Goal: Task Accomplishment & Management: Use online tool/utility

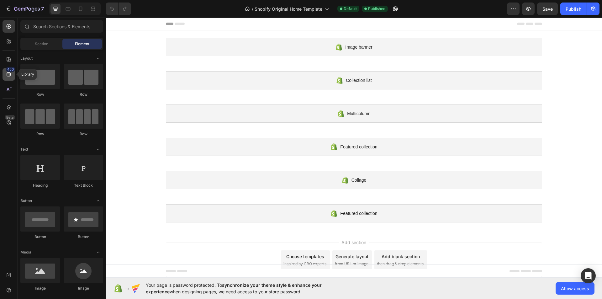
click at [9, 71] on div "450" at bounding box center [10, 69] width 9 height 5
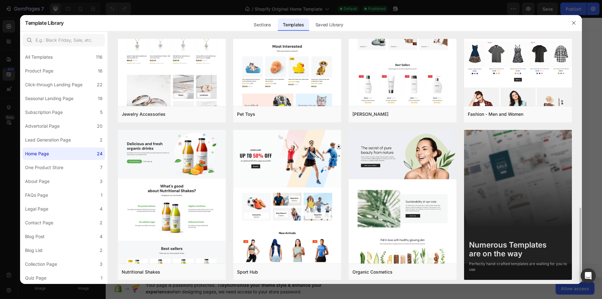
scroll to position [542, 0]
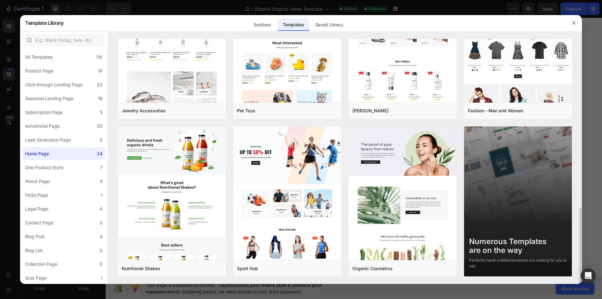
click at [492, 218] on img at bounding box center [518, 200] width 108 height 149
click at [486, 252] on div "Numerous Templates are on the way" at bounding box center [518, 246] width 98 height 18
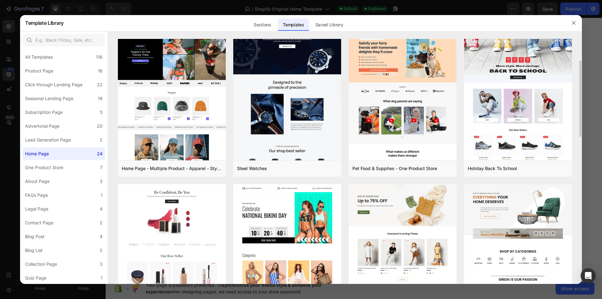
scroll to position [0, 0]
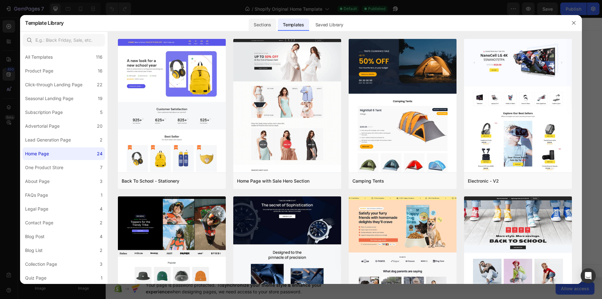
click at [270, 28] on div "Sections" at bounding box center [262, 24] width 27 height 13
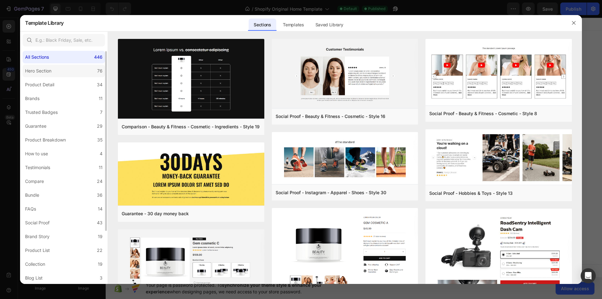
click at [88, 68] on label "Hero Section 76" at bounding box center [64, 71] width 82 height 13
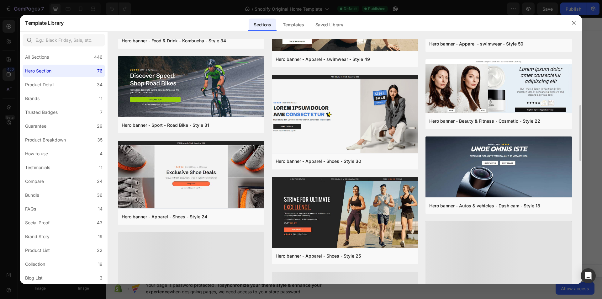
scroll to position [328, 0]
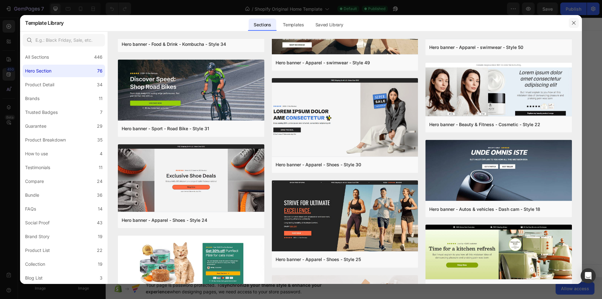
click at [574, 23] on icon "button" at bounding box center [573, 22] width 5 height 5
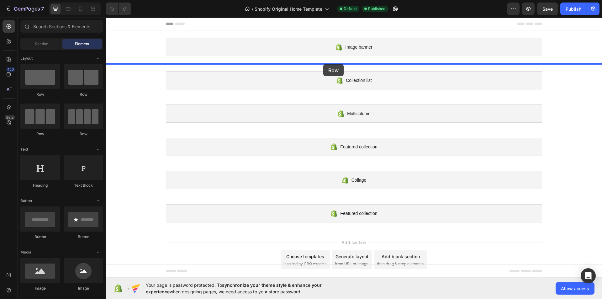
drag, startPoint x: 177, startPoint y: 133, endPoint x: 323, endPoint y: 65, distance: 161.1
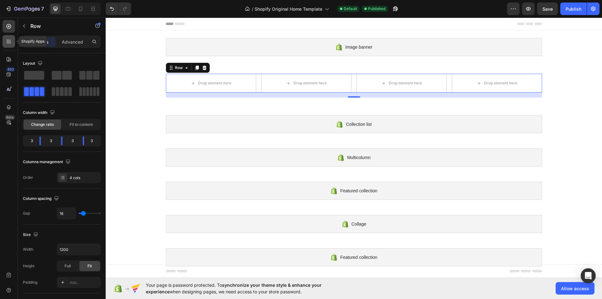
click at [10, 42] on icon at bounding box center [10, 43] width 2 height 2
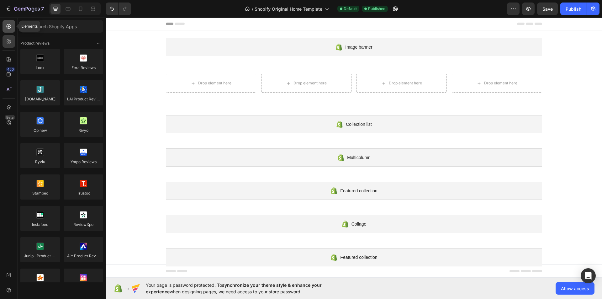
click at [8, 27] on icon at bounding box center [9, 26] width 6 height 6
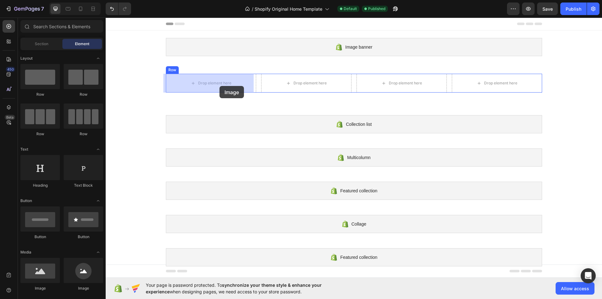
drag, startPoint x: 154, startPoint y: 292, endPoint x: 219, endPoint y: 86, distance: 216.0
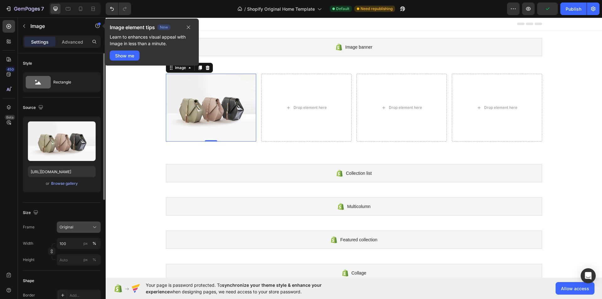
click at [69, 229] on span "Original" at bounding box center [67, 227] width 14 height 6
click at [61, 184] on div "Browse gallery" at bounding box center [64, 184] width 27 height 6
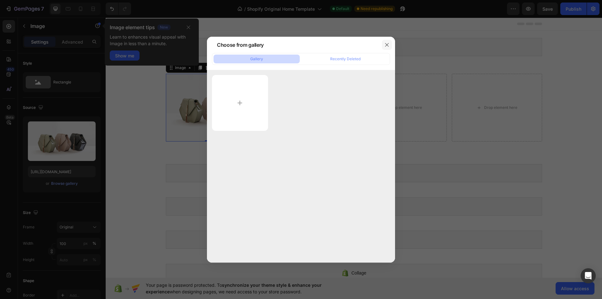
click at [385, 46] on icon "button" at bounding box center [386, 44] width 3 height 3
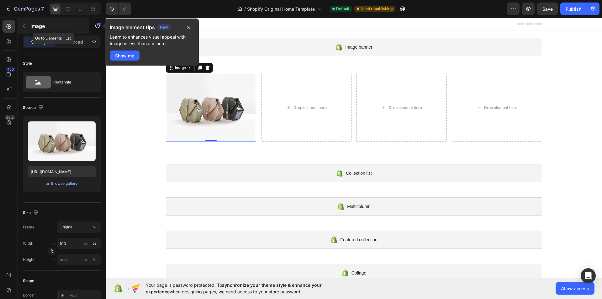
click at [20, 28] on button "button" at bounding box center [24, 26] width 10 height 10
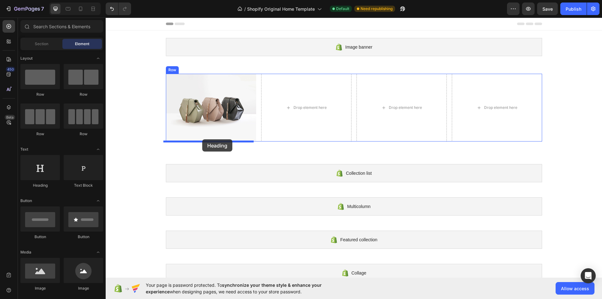
drag, startPoint x: 155, startPoint y: 186, endPoint x: 202, endPoint y: 139, distance: 66.0
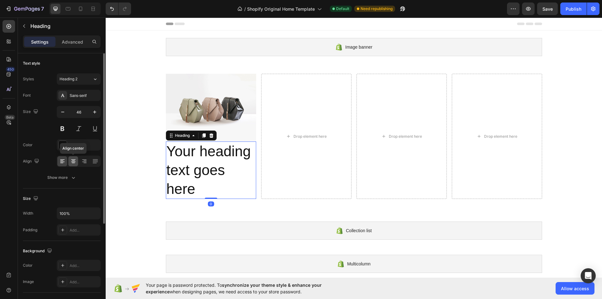
click at [71, 158] on div at bounding box center [73, 161] width 10 height 10
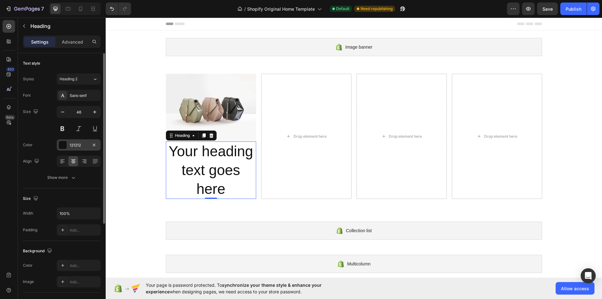
click at [63, 146] on div at bounding box center [63, 145] width 8 height 8
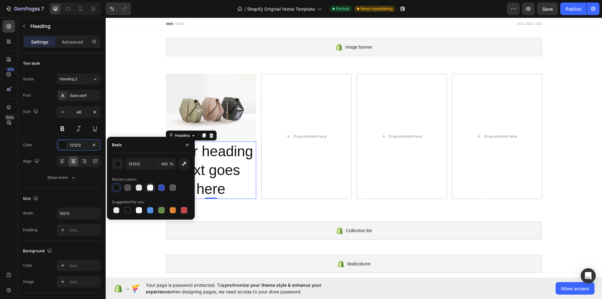
click at [149, 186] on div at bounding box center [150, 187] width 6 height 6
type input "FFFFFF"
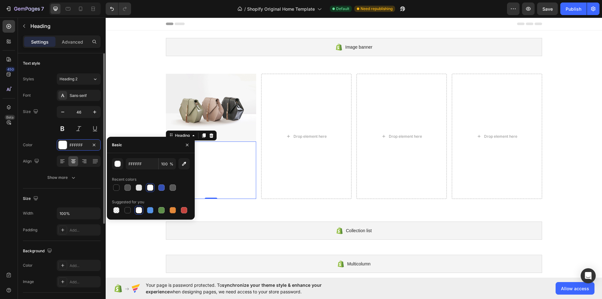
click at [55, 200] on div "Size" at bounding box center [62, 198] width 78 height 10
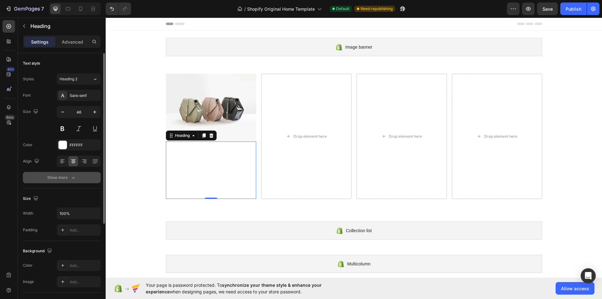
click at [60, 177] on div "Show more" at bounding box center [61, 177] width 29 height 6
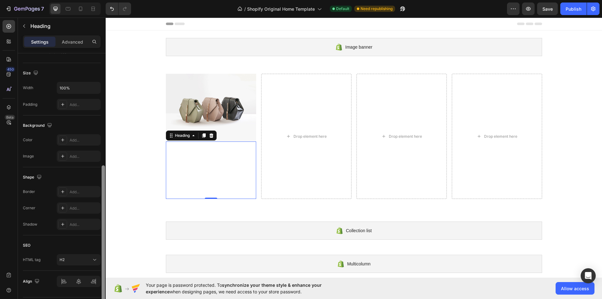
scroll to position [214, 0]
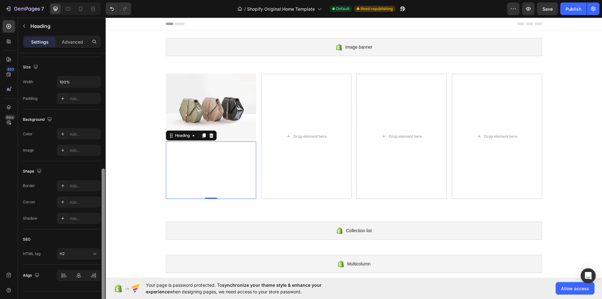
drag, startPoint x: 103, startPoint y: 188, endPoint x: 103, endPoint y: 304, distance: 115.3
click at [103, 0] on html "7 / Shopify Original Home Template Default Need republishing Preview Save Publi…" at bounding box center [301, 0] width 602 height 0
click at [62, 132] on icon at bounding box center [62, 133] width 5 height 5
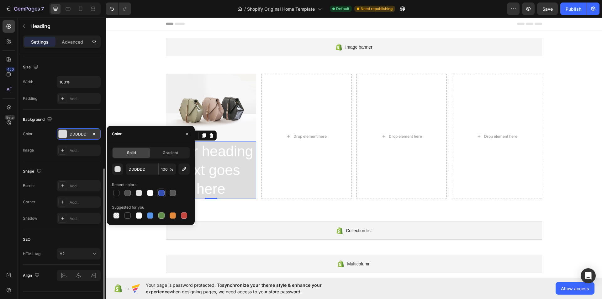
click at [161, 192] on div at bounding box center [161, 193] width 6 height 6
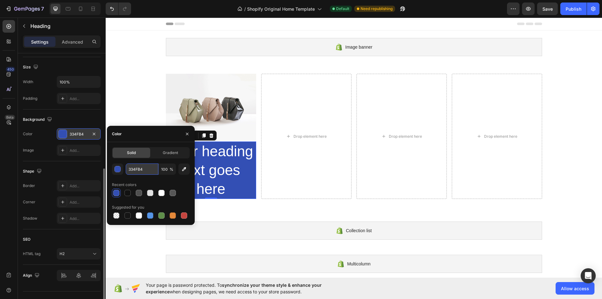
click at [0, 0] on input "334FB4" at bounding box center [0, 0] width 0 height 0
paste input "0A244E"
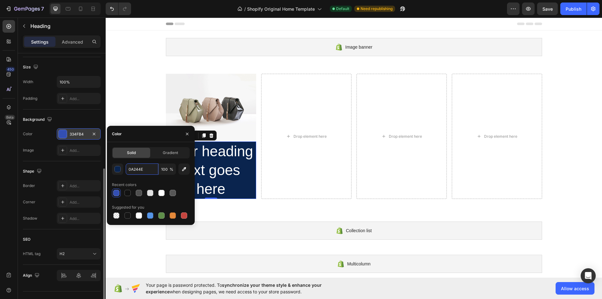
type input "0A244E"
click at [154, 183] on div "Recent colors" at bounding box center [151, 185] width 78 height 10
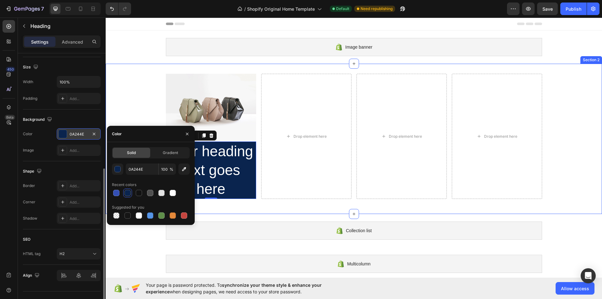
click at [247, 206] on div "Image Your heading text goes here Heading 0 Drop element here Drop element here…" at bounding box center [354, 139] width 496 height 150
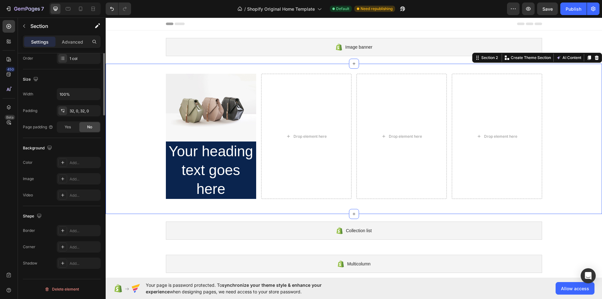
scroll to position [0, 0]
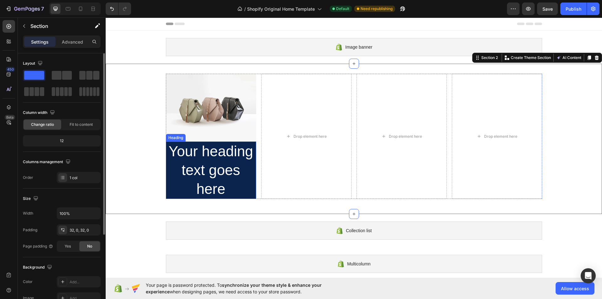
click at [207, 168] on h2 "Your heading text goes here" at bounding box center [211, 169] width 90 height 57
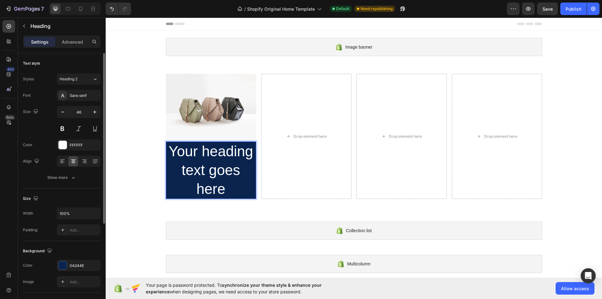
click at [207, 168] on h2 "Your heading text goes here" at bounding box center [211, 169] width 90 height 57
click at [207, 168] on p "Your heading text goes here" at bounding box center [210, 170] width 89 height 56
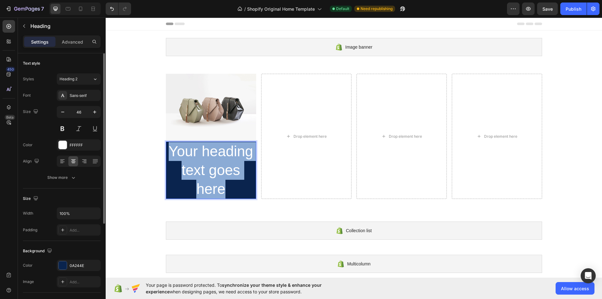
click at [207, 168] on p "Your heading text goes here" at bounding box center [210, 170] width 89 height 56
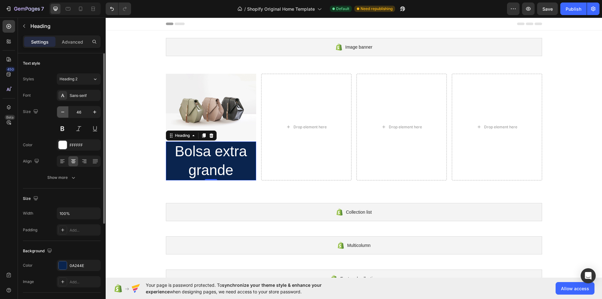
click at [65, 112] on icon "button" at bounding box center [63, 112] width 6 height 6
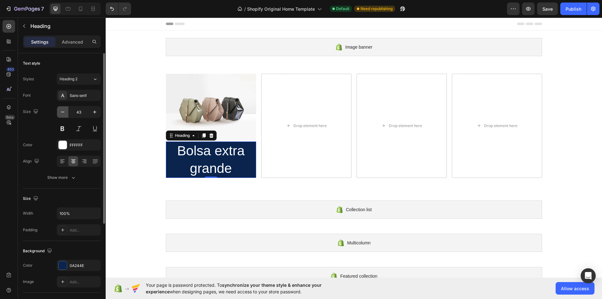
click at [65, 112] on icon "button" at bounding box center [63, 112] width 6 height 6
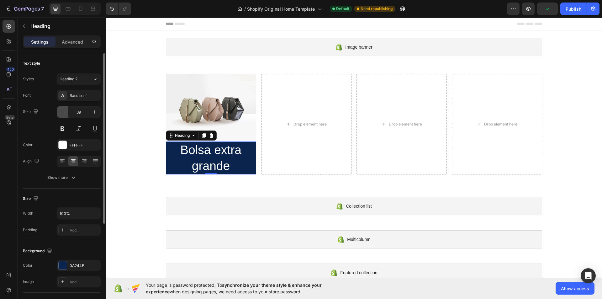
click at [65, 112] on icon "button" at bounding box center [63, 112] width 6 height 6
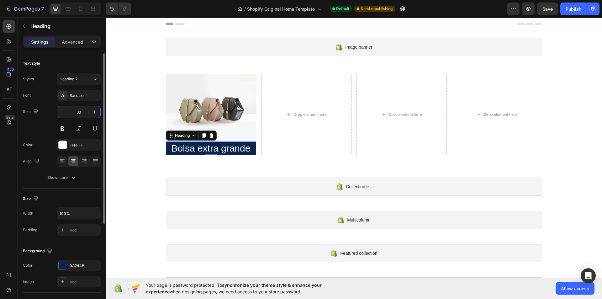
drag, startPoint x: 82, startPoint y: 111, endPoint x: 73, endPoint y: 113, distance: 9.5
click at [73, 113] on input "30" at bounding box center [78, 111] width 21 height 11
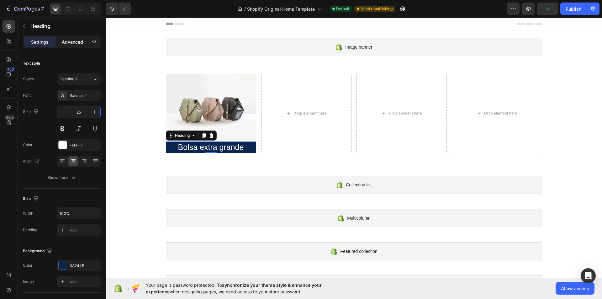
type input "25"
click at [78, 45] on div "Advanced" at bounding box center [72, 42] width 31 height 10
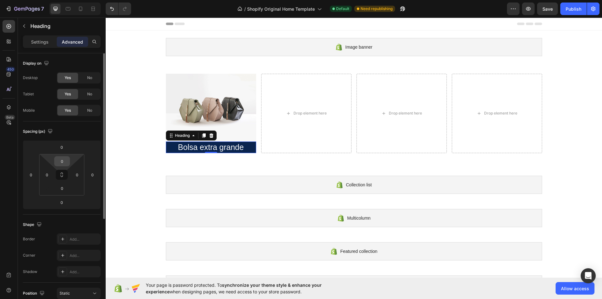
click at [63, 160] on input "0" at bounding box center [62, 160] width 13 height 9
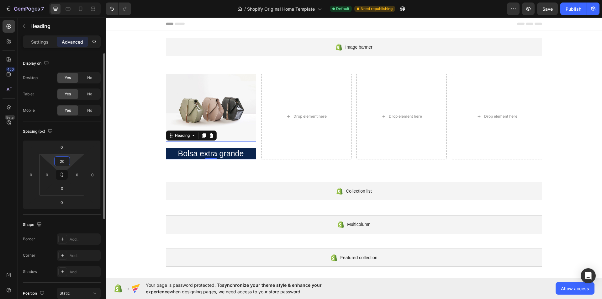
type input "2"
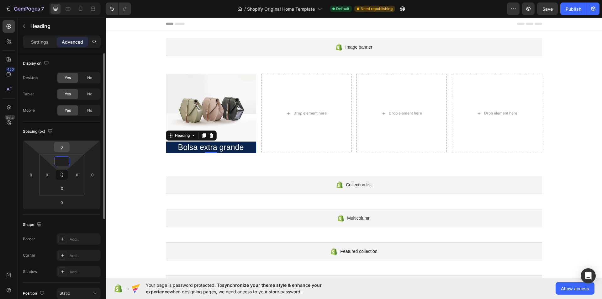
type input "0"
click at [64, 148] on input "0" at bounding box center [61, 146] width 13 height 9
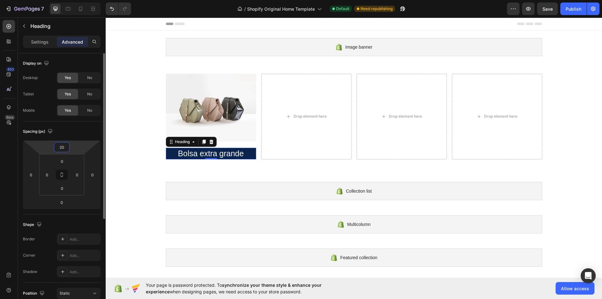
type input "2"
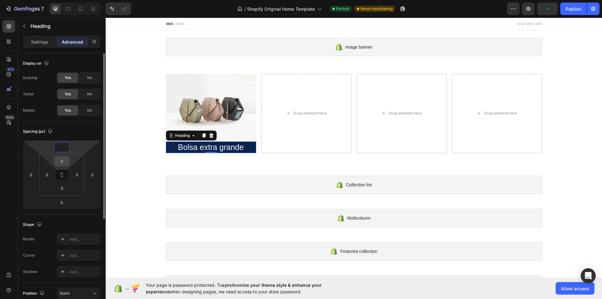
type input "0"
click at [65, 162] on input "0" at bounding box center [62, 160] width 13 height 9
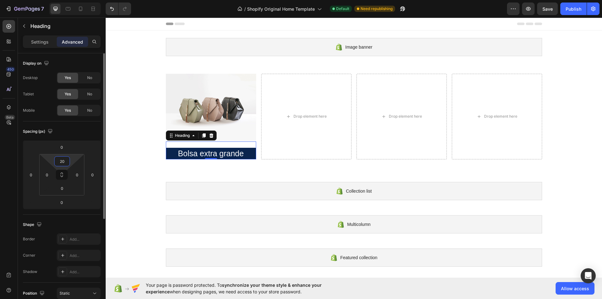
type input "2"
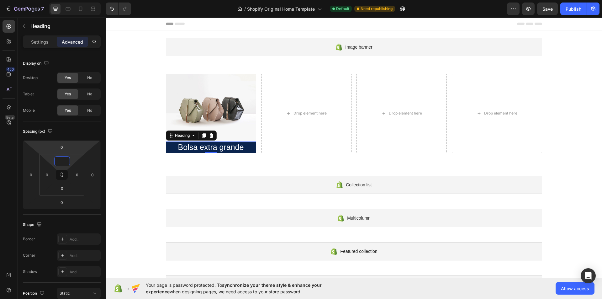
type input "0"
click at [38, 36] on div "Settings Advanced" at bounding box center [62, 41] width 78 height 13
click at [38, 45] on p "Settings" at bounding box center [40, 42] width 18 height 7
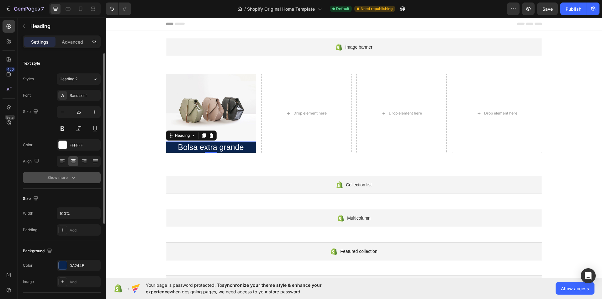
click at [91, 177] on button "Show more" at bounding box center [62, 177] width 78 height 11
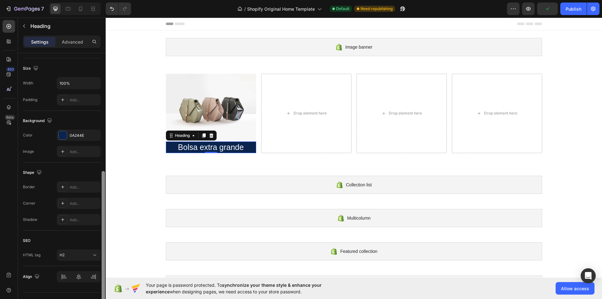
drag, startPoint x: 105, startPoint y: 216, endPoint x: 84, endPoint y: 357, distance: 143.2
click at [84, 0] on html "7 / Shopify Original Home Template Default Need republishing Preview Publish 45…" at bounding box center [301, 0] width 602 height 0
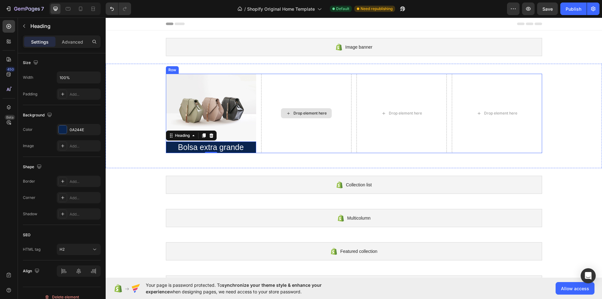
click at [265, 141] on div "Drop element here" at bounding box center [306, 113] width 90 height 79
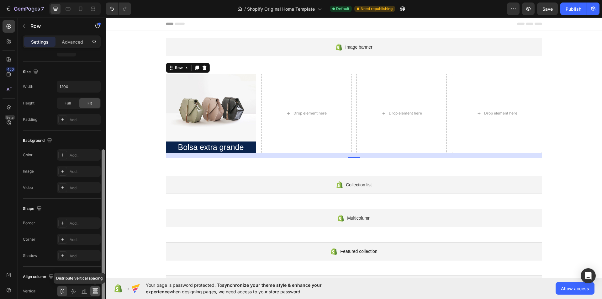
scroll to position [169, 0]
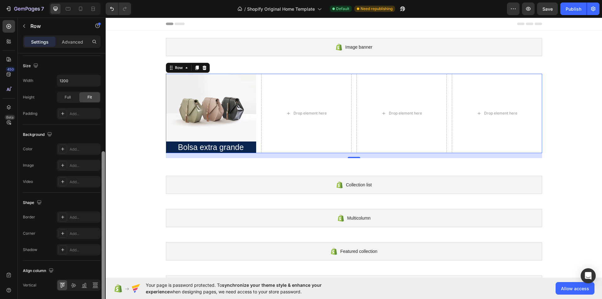
drag, startPoint x: 103, startPoint y: 196, endPoint x: 95, endPoint y: 294, distance: 97.4
click at [95, 294] on div "Layout Column width Change ratio Fit to content 3 3 3 3 Columns management Orde…" at bounding box center [62, 184] width 88 height 263
click at [60, 148] on icon at bounding box center [62, 148] width 5 height 5
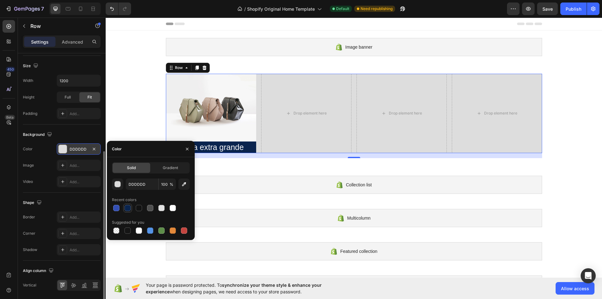
click at [129, 208] on div at bounding box center [127, 208] width 6 height 6
type input "0A244E"
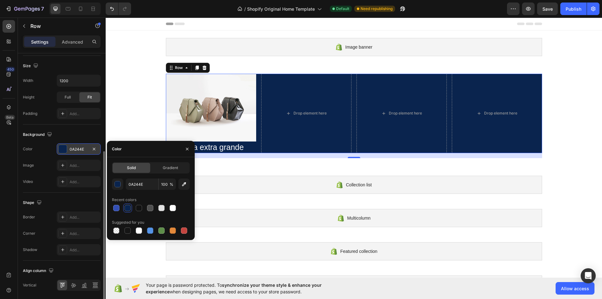
click at [129, 208] on div at bounding box center [127, 208] width 6 height 6
click at [120, 118] on div "Image Bolsa extra grande Heading Drop element here Drop element here Drop eleme…" at bounding box center [354, 116] width 496 height 84
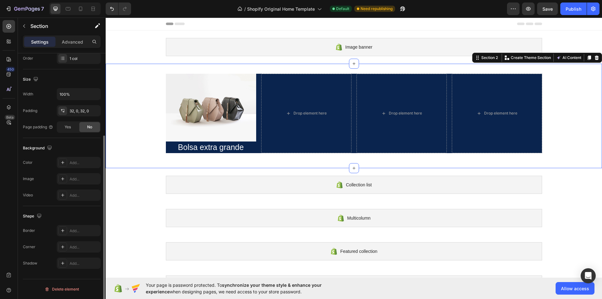
scroll to position [0, 0]
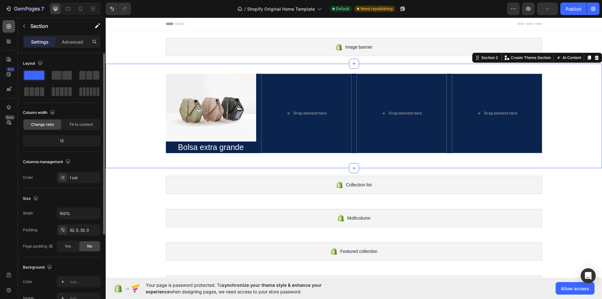
click at [8, 26] on icon at bounding box center [9, 26] width 5 height 5
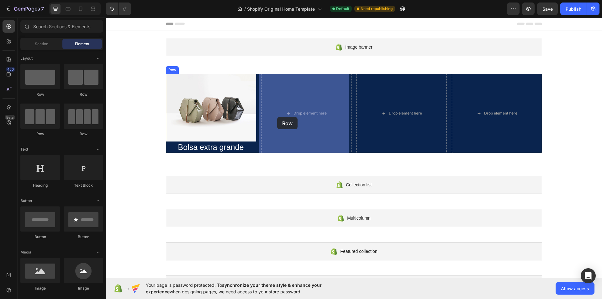
drag, startPoint x: 149, startPoint y: 95, endPoint x: 277, endPoint y: 117, distance: 130.1
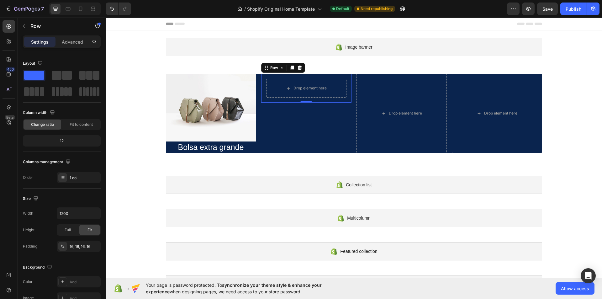
click at [262, 99] on div "Drop element here Row 0" at bounding box center [306, 88] width 90 height 29
click at [445, 144] on div "Image Bolsa extra grande Heading Drop element here Row 0 Drop element here Drop…" at bounding box center [354, 113] width 376 height 79
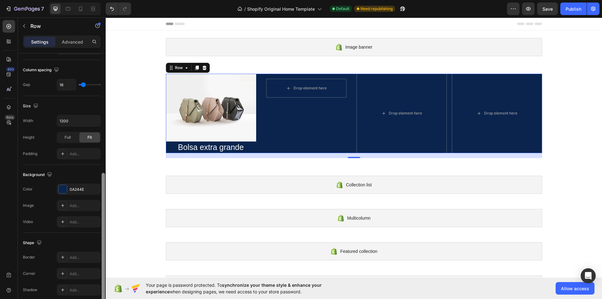
scroll to position [170, 0]
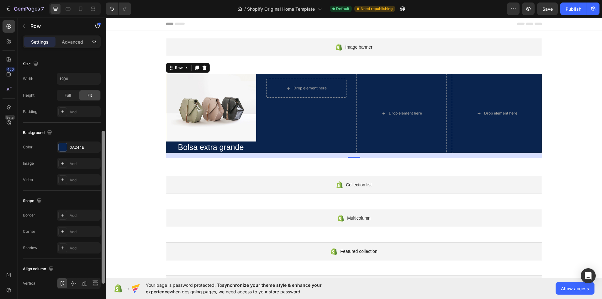
drag, startPoint x: 104, startPoint y: 194, endPoint x: 97, endPoint y: 292, distance: 98.3
click at [97, 292] on div "Layout Column width Change ratio Fit to content 3 3 3 3 Columns management Orde…" at bounding box center [62, 184] width 88 height 263
click at [92, 146] on icon "button" at bounding box center [94, 146] width 5 height 5
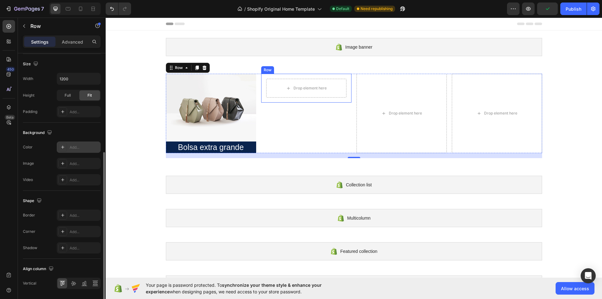
click at [342, 100] on div "Drop element here Row" at bounding box center [306, 88] width 90 height 29
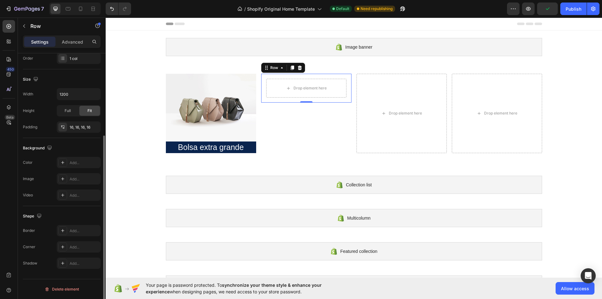
scroll to position [119, 0]
click at [58, 159] on div at bounding box center [62, 162] width 9 height 9
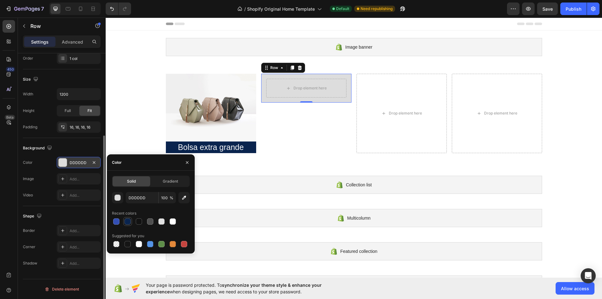
click at [127, 225] on div at bounding box center [127, 221] width 9 height 9
type input "0A244E"
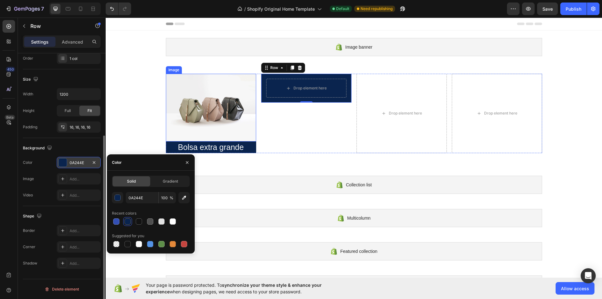
click at [223, 99] on img at bounding box center [211, 108] width 90 height 68
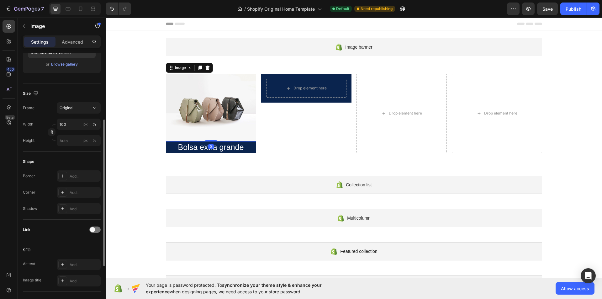
scroll to position [0, 0]
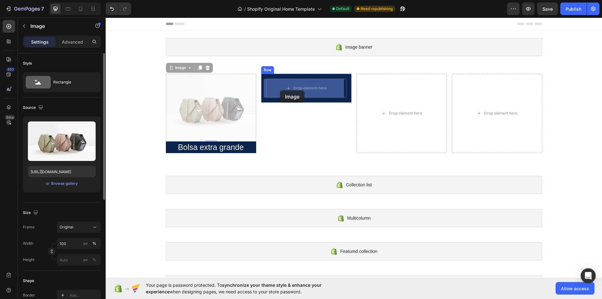
drag, startPoint x: 168, startPoint y: 68, endPoint x: 280, endPoint y: 90, distance: 113.7
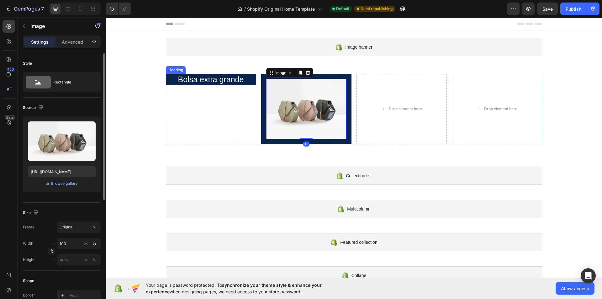
click at [193, 78] on p "Bolsa extra grande" at bounding box center [210, 79] width 89 height 10
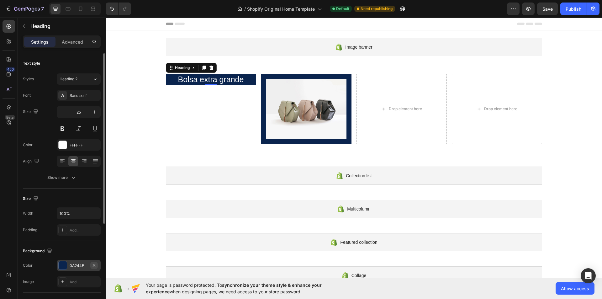
click at [95, 266] on icon "button" at bounding box center [94, 265] width 5 height 5
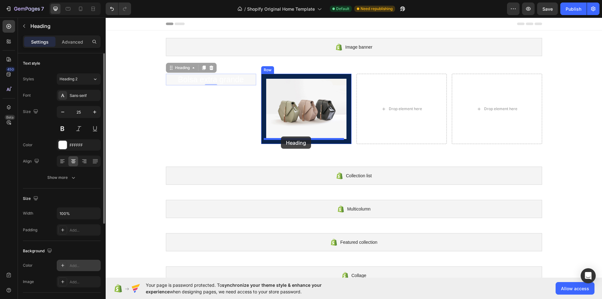
drag, startPoint x: 169, startPoint y: 69, endPoint x: 281, endPoint y: 136, distance: 130.9
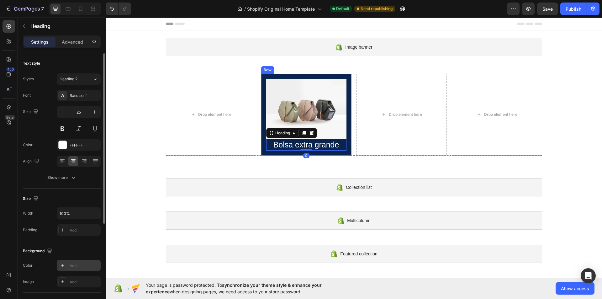
click at [301, 76] on div "Image Bolsa extra grande Heading 0 Row" at bounding box center [306, 115] width 90 height 82
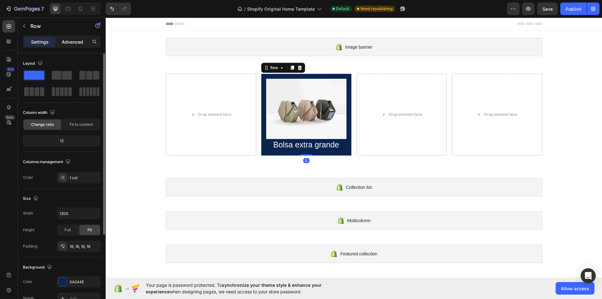
click at [71, 44] on p "Advanced" at bounding box center [72, 42] width 21 height 7
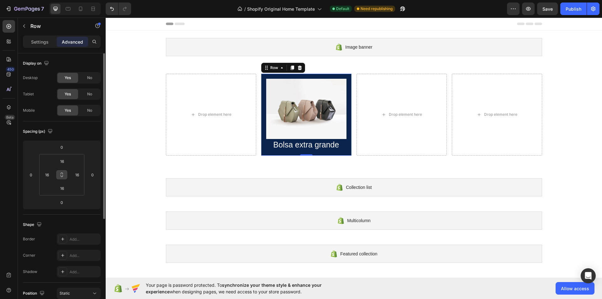
click at [63, 175] on icon at bounding box center [61, 174] width 5 height 5
click at [45, 177] on input "16" at bounding box center [46, 174] width 9 height 9
type input "0"
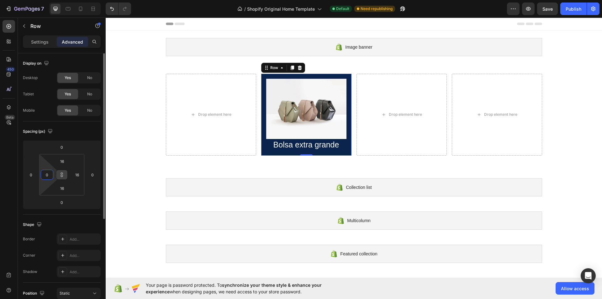
type input "0"
click at [89, 130] on div "Spacing (px)" at bounding box center [62, 131] width 78 height 10
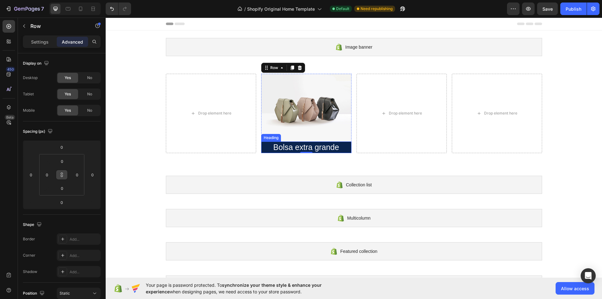
click at [340, 143] on h2 "Bolsa extra grande" at bounding box center [306, 147] width 90 height 12
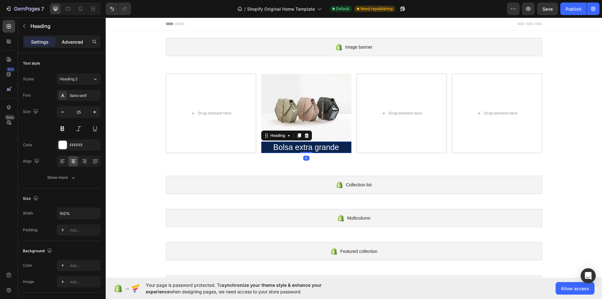
click at [77, 41] on p "Advanced" at bounding box center [72, 42] width 21 height 7
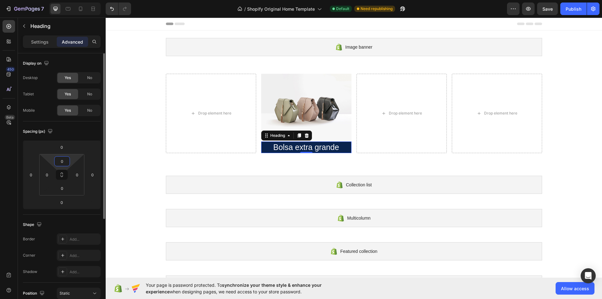
click at [67, 161] on input "0" at bounding box center [62, 160] width 13 height 9
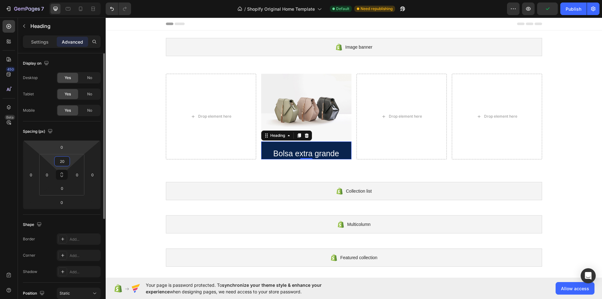
drag, startPoint x: 67, startPoint y: 161, endPoint x: 40, endPoint y: 154, distance: 28.1
click at [40, 154] on div "0 0 0 0 20 0 0 0" at bounding box center [62, 174] width 78 height 69
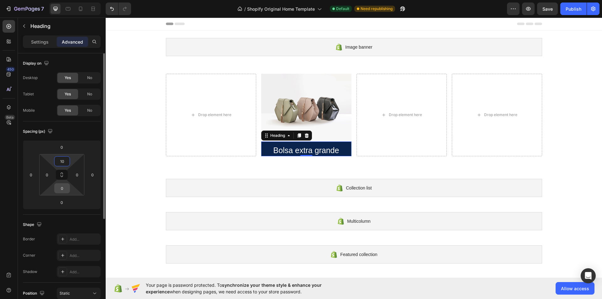
type input "10"
click at [60, 191] on input "0" at bounding box center [62, 187] width 13 height 9
type input "10"
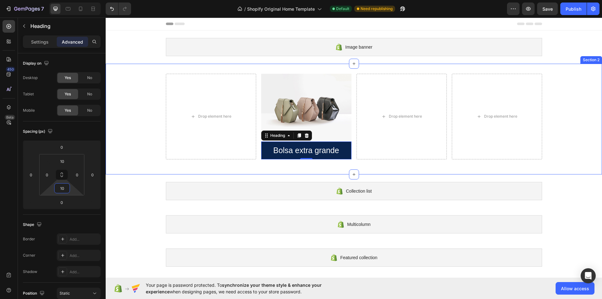
click at [390, 66] on div "Drop element here Image Bolsa extra grande Heading 0 Row Drop element here Drop…" at bounding box center [354, 119] width 496 height 111
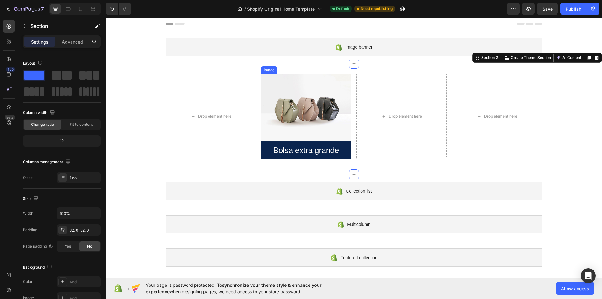
click at [284, 83] on img at bounding box center [306, 108] width 90 height 68
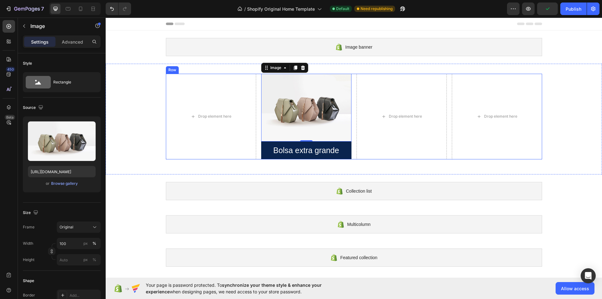
click at [258, 142] on div "Drop element here Image 0 Bolsa extra grande Heading Row Drop element here Drop…" at bounding box center [354, 117] width 376 height 86
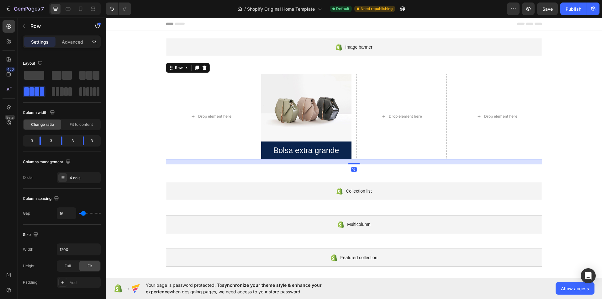
click at [254, 132] on div "Drop element here Image Bolsa extra grande Heading Row Drop element here Drop e…" at bounding box center [354, 117] width 376 height 86
click at [256, 108] on div "Drop element here Image Bolsa extra grande Heading Row Drop element here Drop e…" at bounding box center [354, 117] width 376 height 86
click at [11, 105] on icon at bounding box center [9, 107] width 6 height 6
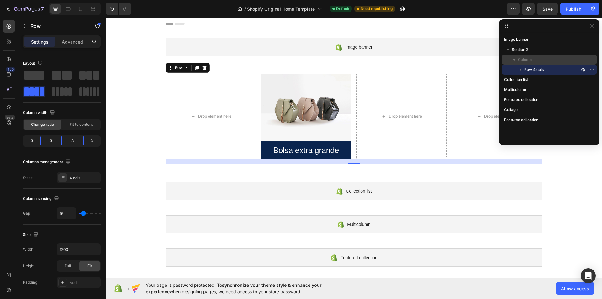
click at [537, 59] on p "Column" at bounding box center [549, 59] width 63 height 6
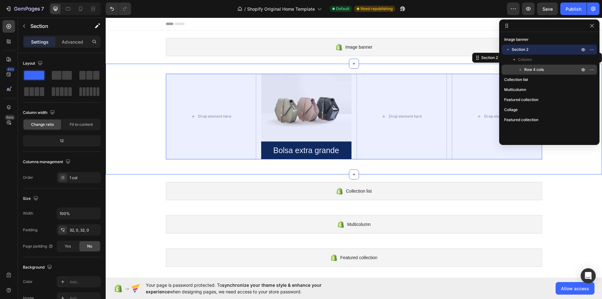
click at [519, 71] on icon "button" at bounding box center [520, 69] width 6 height 6
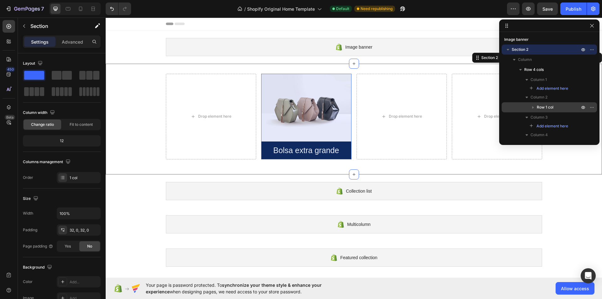
click at [561, 107] on p "Row 1 col" at bounding box center [559, 107] width 44 height 6
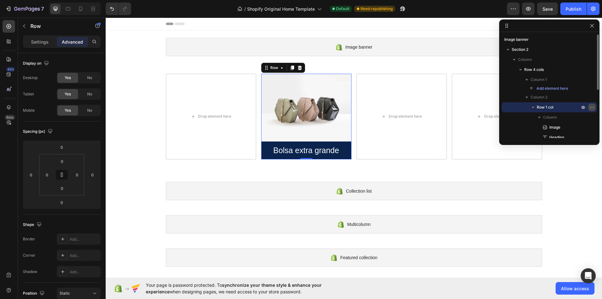
click at [592, 108] on icon "button" at bounding box center [591, 107] width 5 height 5
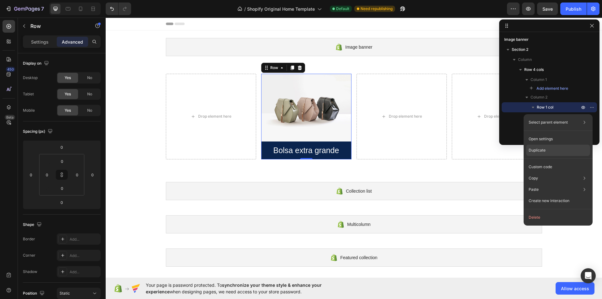
click at [555, 161] on div "Duplicate" at bounding box center [558, 166] width 64 height 11
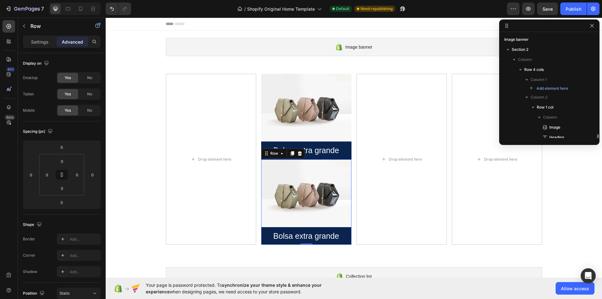
scroll to position [66, 0]
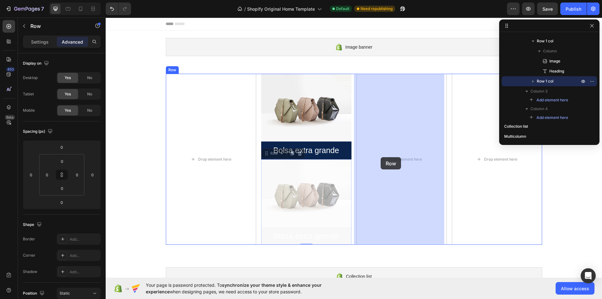
drag, startPoint x: 266, startPoint y: 155, endPoint x: 360, endPoint y: 155, distance: 93.7
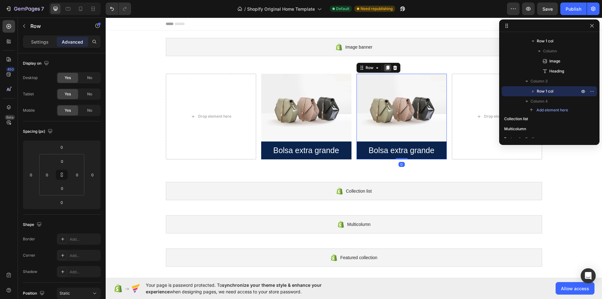
click at [386, 69] on icon at bounding box center [387, 67] width 5 height 5
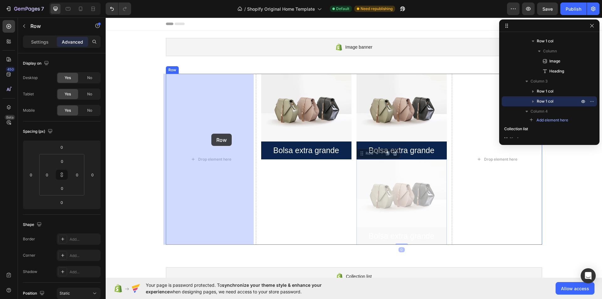
drag, startPoint x: 367, startPoint y: 154, endPoint x: 236, endPoint y: 137, distance: 132.1
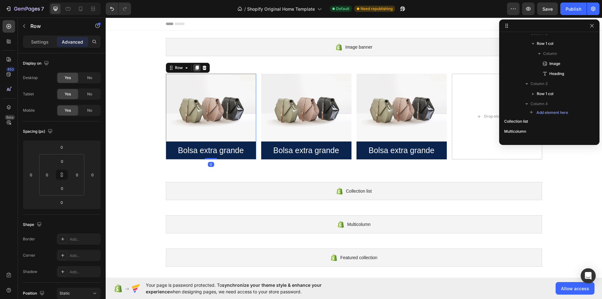
click at [195, 70] on icon at bounding box center [196, 67] width 3 height 4
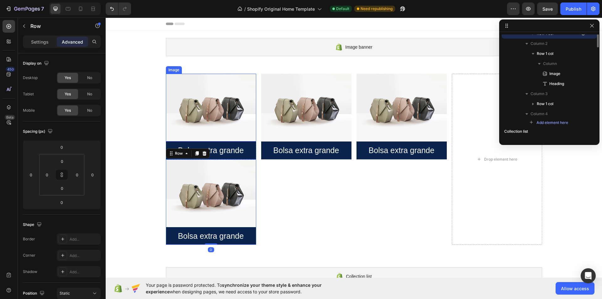
scroll to position [18, 0]
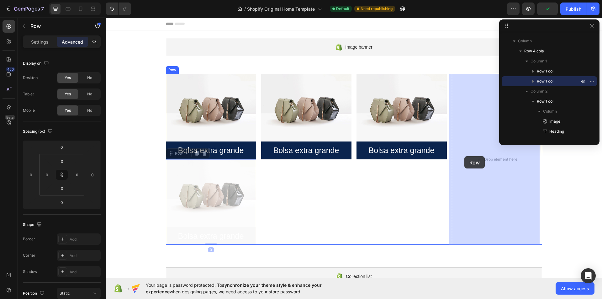
drag, startPoint x: 169, startPoint y: 155, endPoint x: 464, endPoint y: 156, distance: 295.2
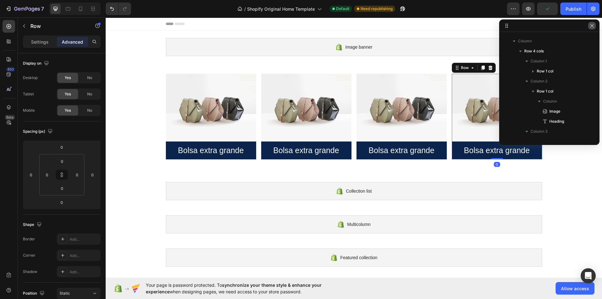
drag, startPoint x: 593, startPoint y: 25, endPoint x: 487, endPoint y: 8, distance: 107.9
click at [593, 25] on icon "button" at bounding box center [591, 25] width 5 height 5
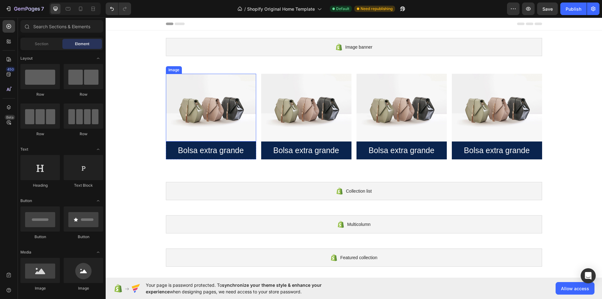
click at [238, 121] on img at bounding box center [211, 108] width 90 height 68
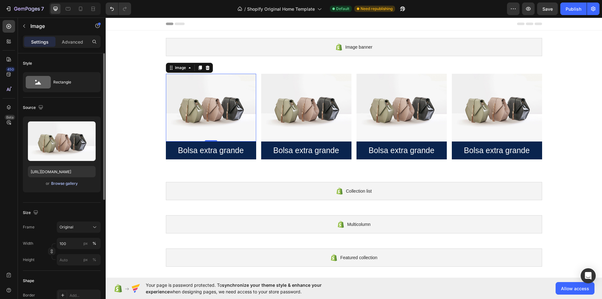
click at [58, 183] on div "Browse gallery" at bounding box center [64, 184] width 27 height 6
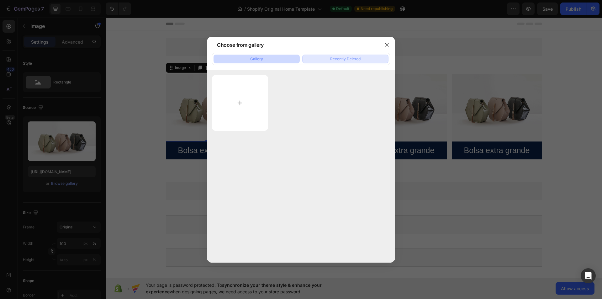
click at [352, 58] on div "Recently Deleted" at bounding box center [345, 59] width 30 height 6
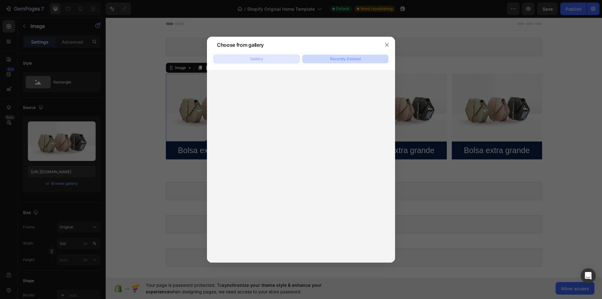
click at [229, 59] on button "Gallery" at bounding box center [256, 59] width 86 height 9
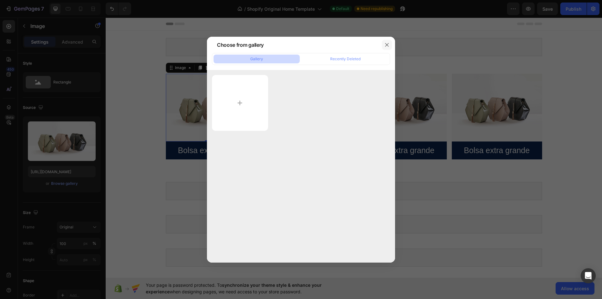
click at [391, 43] on button "button" at bounding box center [387, 45] width 10 height 10
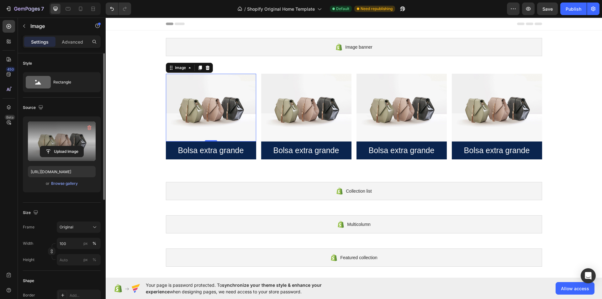
click at [49, 133] on label at bounding box center [62, 140] width 68 height 39
click at [49, 146] on input "file" at bounding box center [61, 151] width 43 height 11
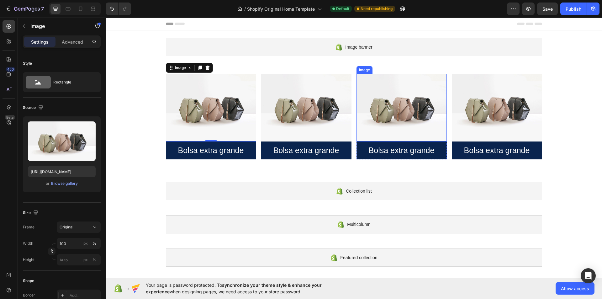
click at [398, 128] on img at bounding box center [401, 108] width 90 height 68
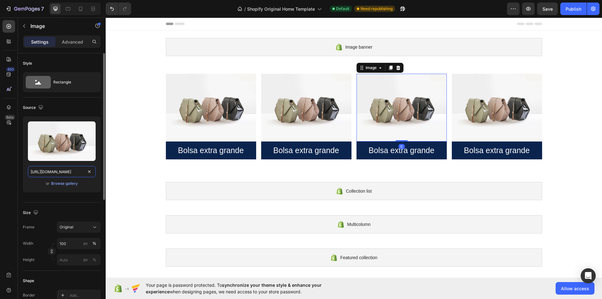
click at [67, 170] on input "[URL][DOMAIN_NAME]" at bounding box center [62, 171] width 68 height 11
paste input "0953/3967/6030/files/88763564994198.jpg?v=1756115474"
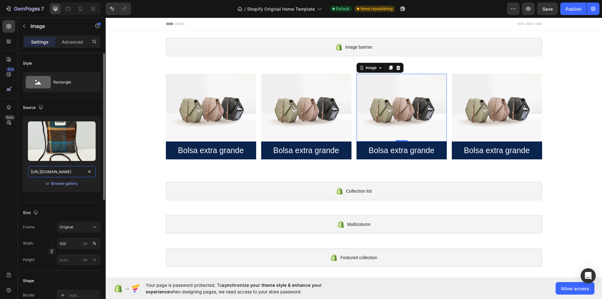
scroll to position [0, 112]
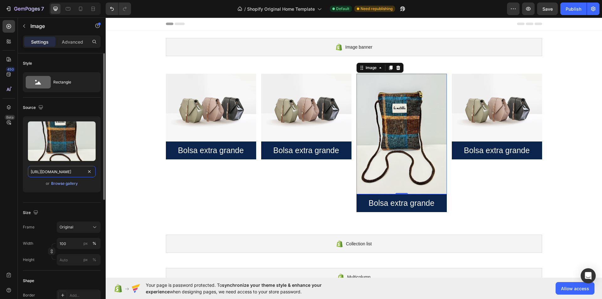
type input "[URL][DOMAIN_NAME]"
click at [19, 181] on div "Style Rectangle Source Upload Image [URL][DOMAIN_NAME] or Browse gallery Size F…" at bounding box center [62, 289] width 88 height 473
click at [472, 110] on img at bounding box center [497, 108] width 90 height 68
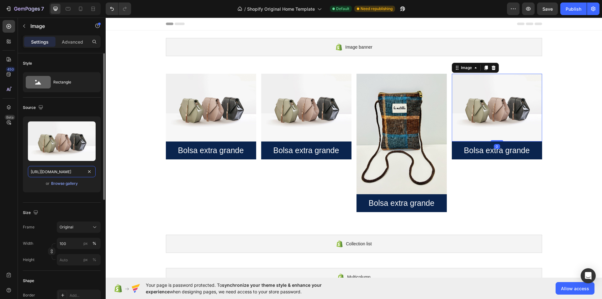
click at [62, 174] on input "[URL][DOMAIN_NAME]" at bounding box center [62, 171] width 68 height 11
paste input "0953/3967/6030/files/837456414.jpg?v=1756115492"
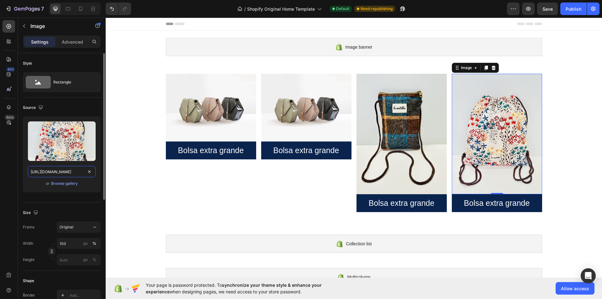
type input "[URL][DOMAIN_NAME]"
click at [24, 167] on div "Upload Image [URL][DOMAIN_NAME] or Browse gallery" at bounding box center [62, 154] width 78 height 76
click at [301, 101] on img at bounding box center [306, 108] width 90 height 68
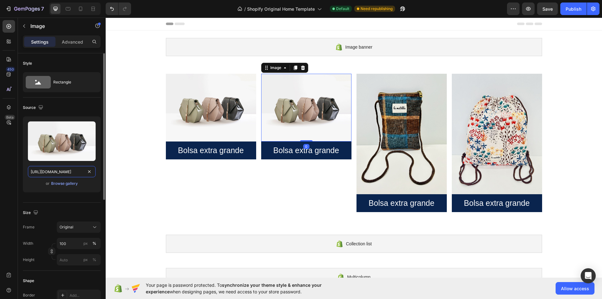
click at [73, 173] on input "[URL][DOMAIN_NAME]" at bounding box center [62, 171] width 68 height 11
paste input "0953/3967/6030/files/33639385.jpg?v=1756115514"
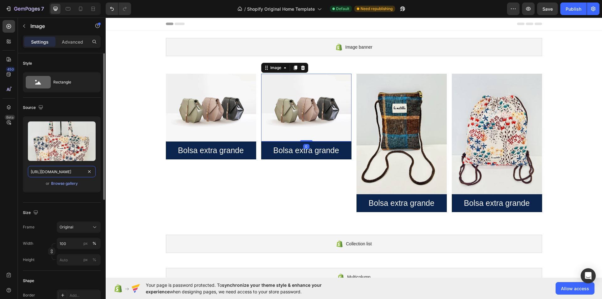
scroll to position [0, 98]
type input "[URL][DOMAIN_NAME]"
click at [16, 167] on div "450 Beta" at bounding box center [9, 158] width 18 height 281
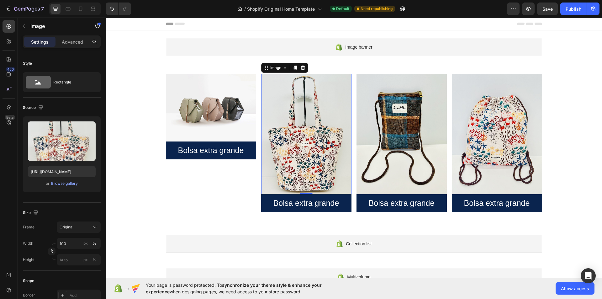
click at [185, 119] on img at bounding box center [211, 108] width 90 height 68
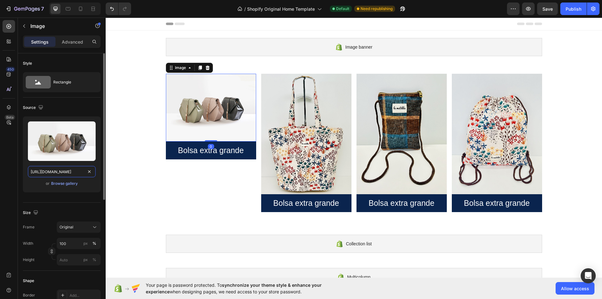
click at [69, 172] on input "[URL][DOMAIN_NAME]" at bounding box center [62, 171] width 68 height 11
paste input "0953/3967/6030/files/8397727.jpg?v=1756115656"
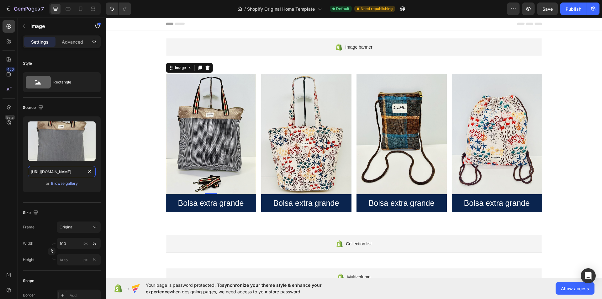
type input "[URL][DOMAIN_NAME]"
click at [5, 181] on div "450 Beta" at bounding box center [9, 144] width 13 height 249
click at [311, 205] on h2 "Bolsa extra grande" at bounding box center [306, 203] width 90 height 12
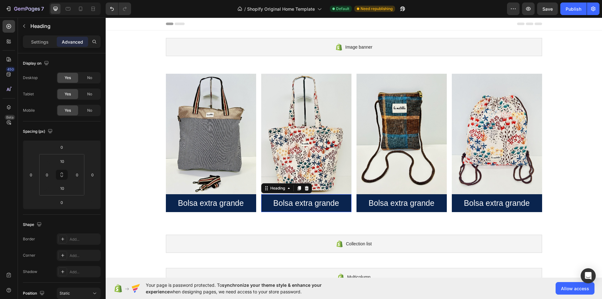
click at [311, 205] on p "Bolsa extra grande" at bounding box center [306, 203] width 89 height 10
click at [36, 40] on p "Settings" at bounding box center [40, 42] width 18 height 7
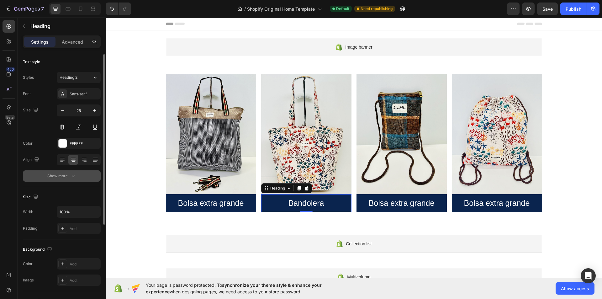
click at [63, 180] on button "Show more" at bounding box center [62, 175] width 78 height 11
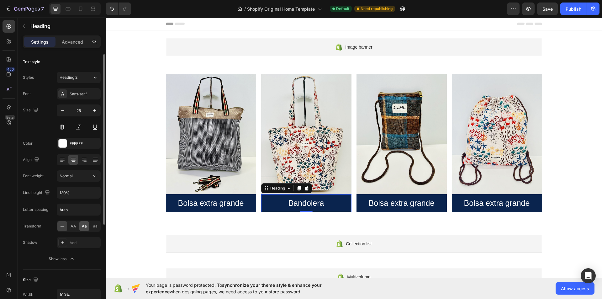
click at [85, 226] on span "Aa" at bounding box center [84, 226] width 5 height 6
click at [190, 204] on h2 "Bolsa extra grande" at bounding box center [211, 203] width 90 height 12
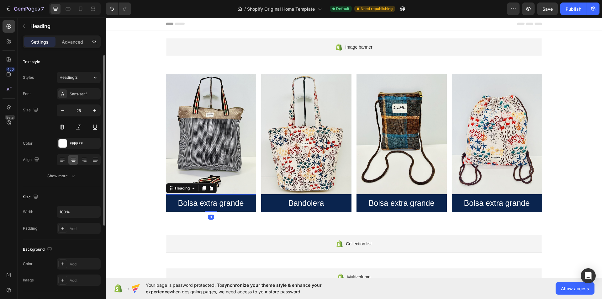
scroll to position [3, 0]
click at [67, 180] on button "Show more" at bounding box center [62, 174] width 78 height 11
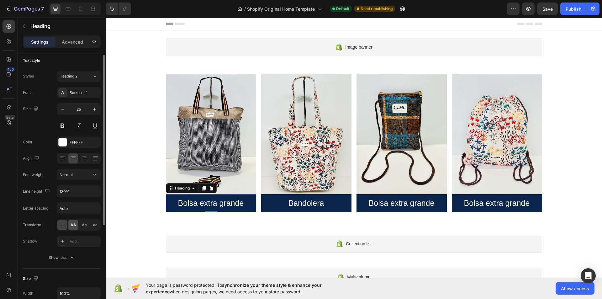
click at [74, 224] on span "AA" at bounding box center [74, 225] width 6 height 6
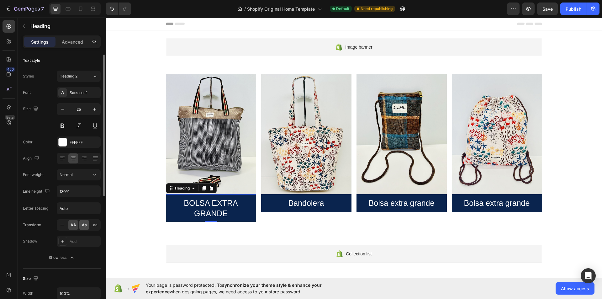
click at [82, 222] on span "Aa" at bounding box center [84, 225] width 5 height 6
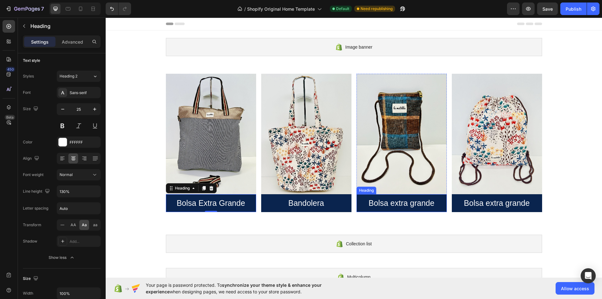
click at [395, 201] on h2 "Bolsa extra grande" at bounding box center [401, 203] width 90 height 12
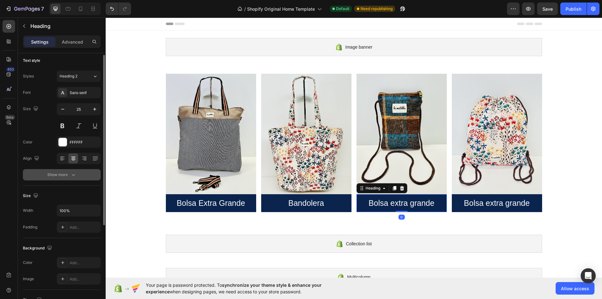
click at [66, 175] on div "Show more" at bounding box center [61, 174] width 29 height 6
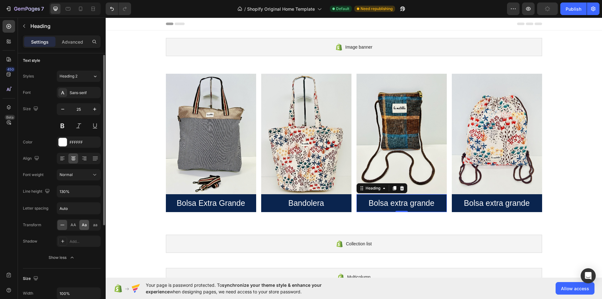
click at [83, 224] on span "Aa" at bounding box center [84, 225] width 5 height 6
click at [504, 206] on h2 "Bolsa extra grande" at bounding box center [497, 203] width 90 height 12
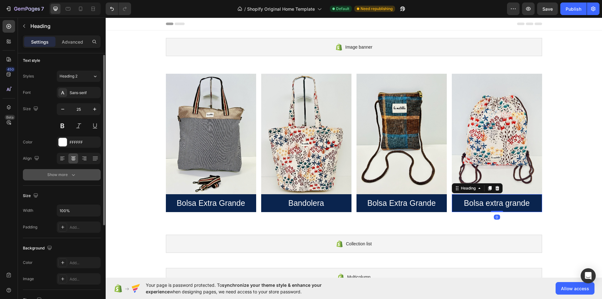
click at [63, 174] on div "Show more" at bounding box center [61, 174] width 29 height 6
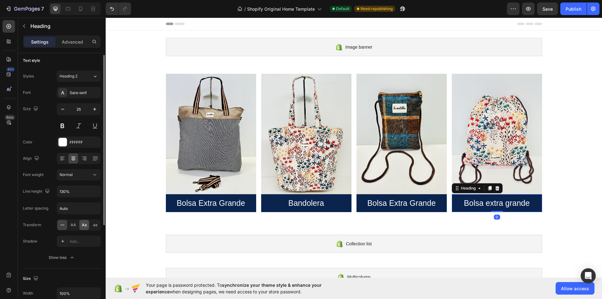
click at [86, 225] on span "Aa" at bounding box center [84, 225] width 5 height 6
click at [403, 208] on h2 "bolsa extra grande" at bounding box center [401, 203] width 90 height 12
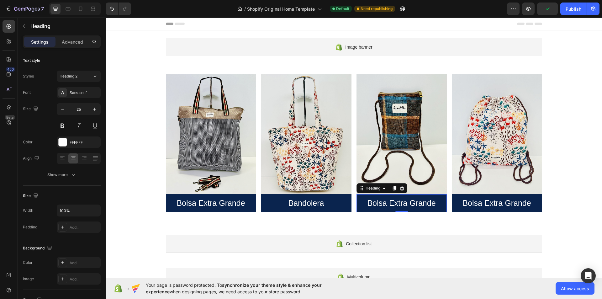
click at [398, 205] on h2 "bolsa extra grande" at bounding box center [401, 203] width 90 height 12
click at [398, 205] on p "bolsa extra grande" at bounding box center [401, 203] width 89 height 10
click at [491, 204] on h2 "bolsa extra grande" at bounding box center [497, 203] width 90 height 12
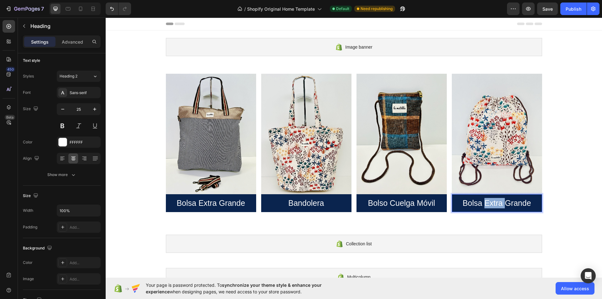
click at [491, 204] on p "bolsa extra grande" at bounding box center [496, 203] width 89 height 10
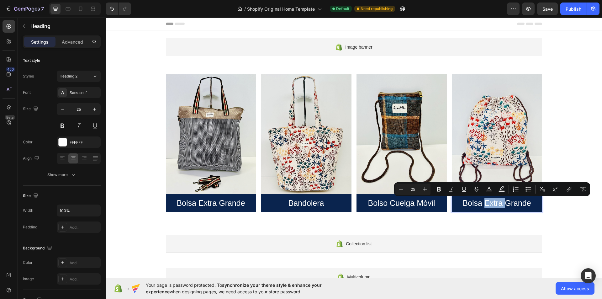
click at [491, 204] on p "bolsa extra grande" at bounding box center [496, 203] width 89 height 10
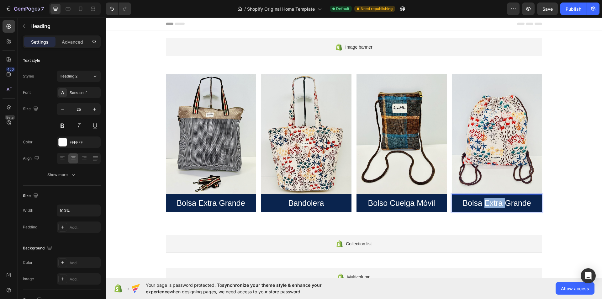
click at [491, 204] on p "bolsa extra grande" at bounding box center [496, 203] width 89 height 10
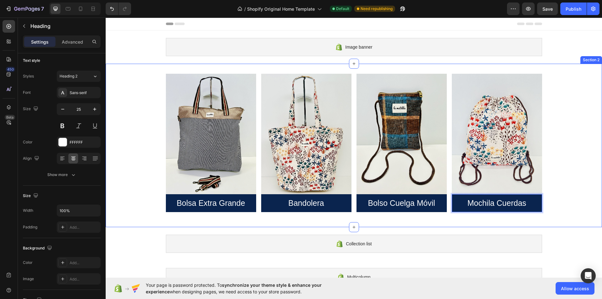
click at [584, 157] on div "Image bolsa extra grande Heading Row Image bandolera Heading Row Image Bolso cu…" at bounding box center [354, 145] width 496 height 143
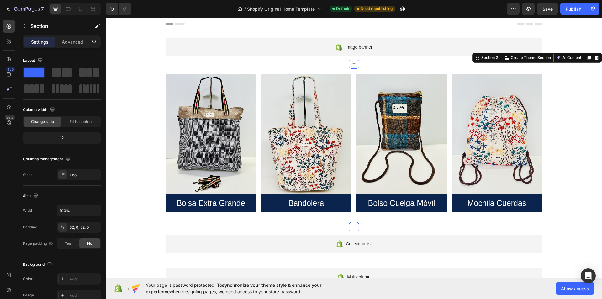
scroll to position [0, 0]
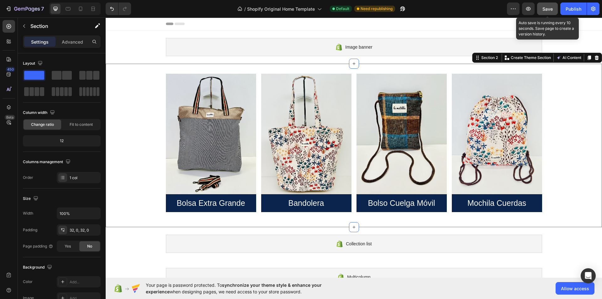
click at [552, 9] on span "Save" at bounding box center [547, 8] width 10 height 5
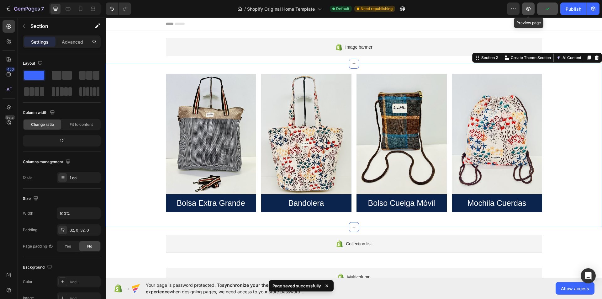
click at [532, 10] on button "button" at bounding box center [528, 9] width 13 height 13
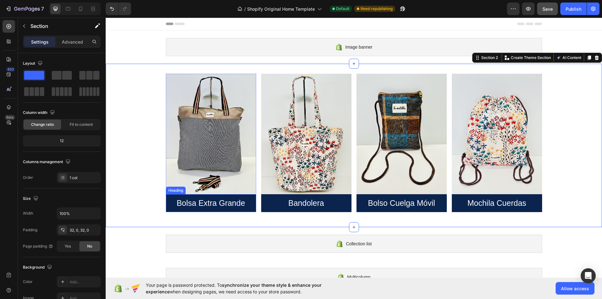
click at [250, 207] on h2 "bolsa extra grande" at bounding box center [211, 203] width 90 height 12
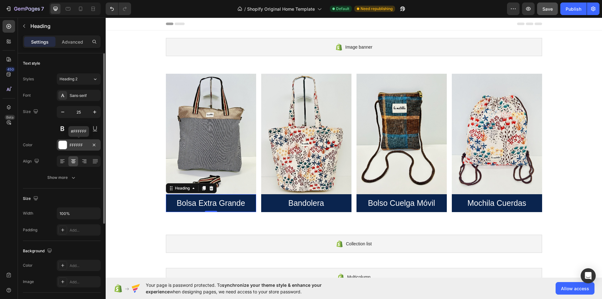
click at [82, 146] on div "FFFFFF" at bounding box center [79, 145] width 18 height 6
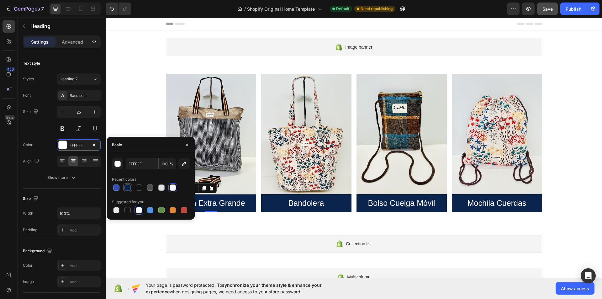
click at [125, 189] on div at bounding box center [127, 187] width 6 height 6
type input "0A244E"
click at [137, 161] on input "0A244E" at bounding box center [142, 163] width 33 height 11
click at [111, 9] on icon "Undo/Redo" at bounding box center [112, 9] width 6 height 6
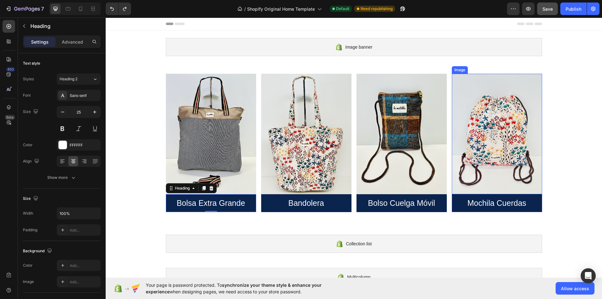
scroll to position [191, 0]
